Goal: Transaction & Acquisition: Purchase product/service

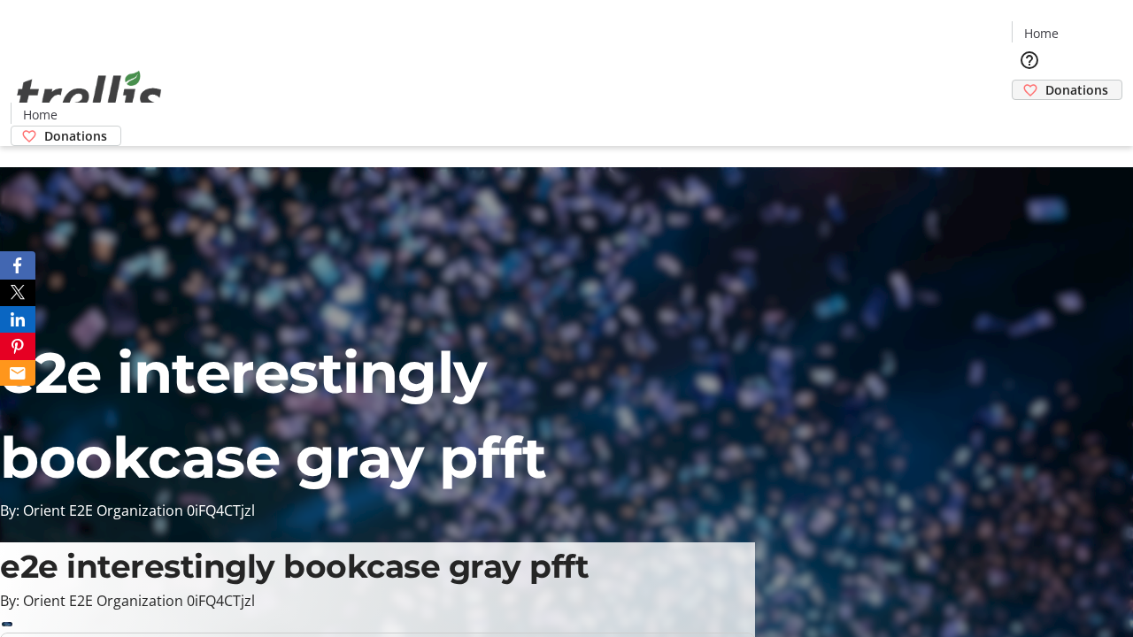
click at [1045, 81] on span "Donations" at bounding box center [1076, 90] width 63 height 19
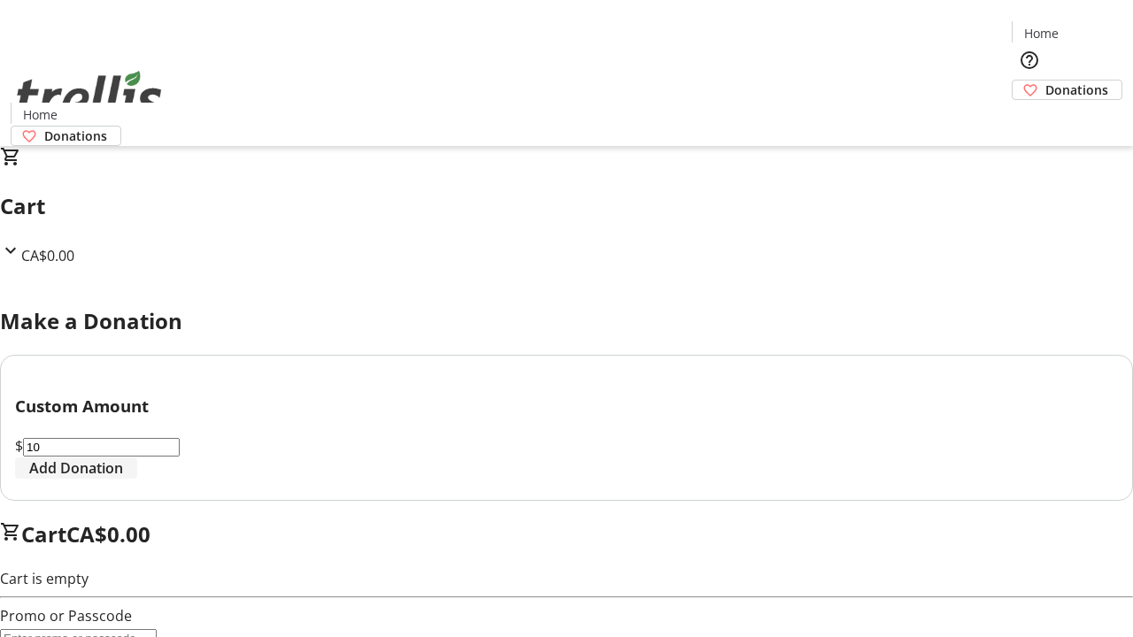
click at [123, 479] on span "Add Donation" at bounding box center [76, 468] width 94 height 21
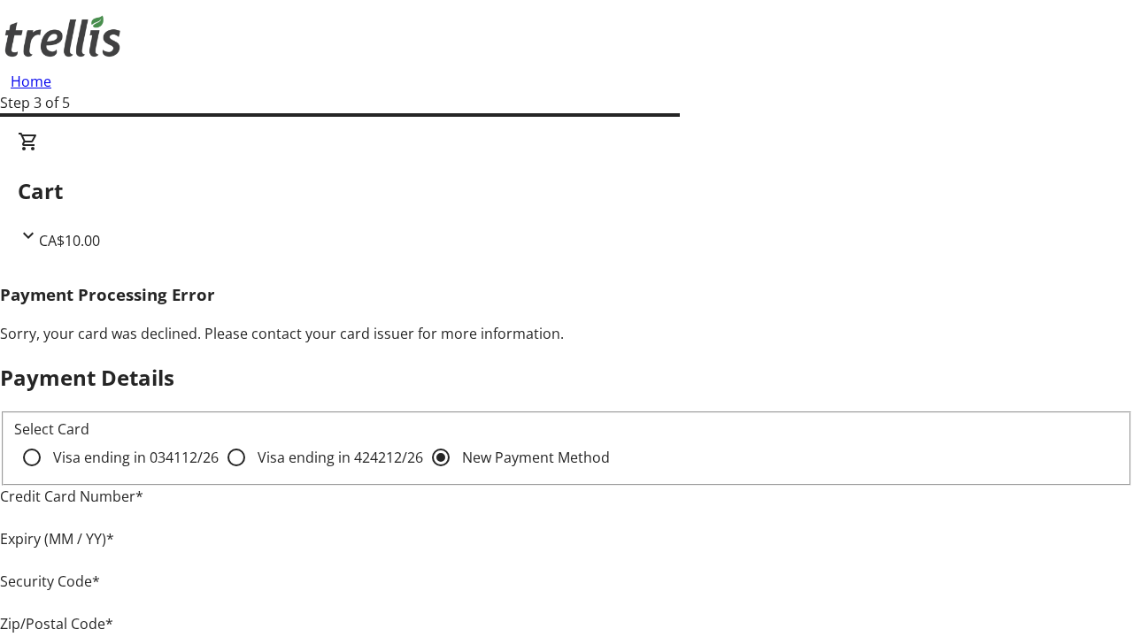
click at [219, 473] on input "Visa ending in 4242 12/26" at bounding box center [236, 457] width 35 height 35
radio input "true"
